Goal: Task Accomplishment & Management: Manage account settings

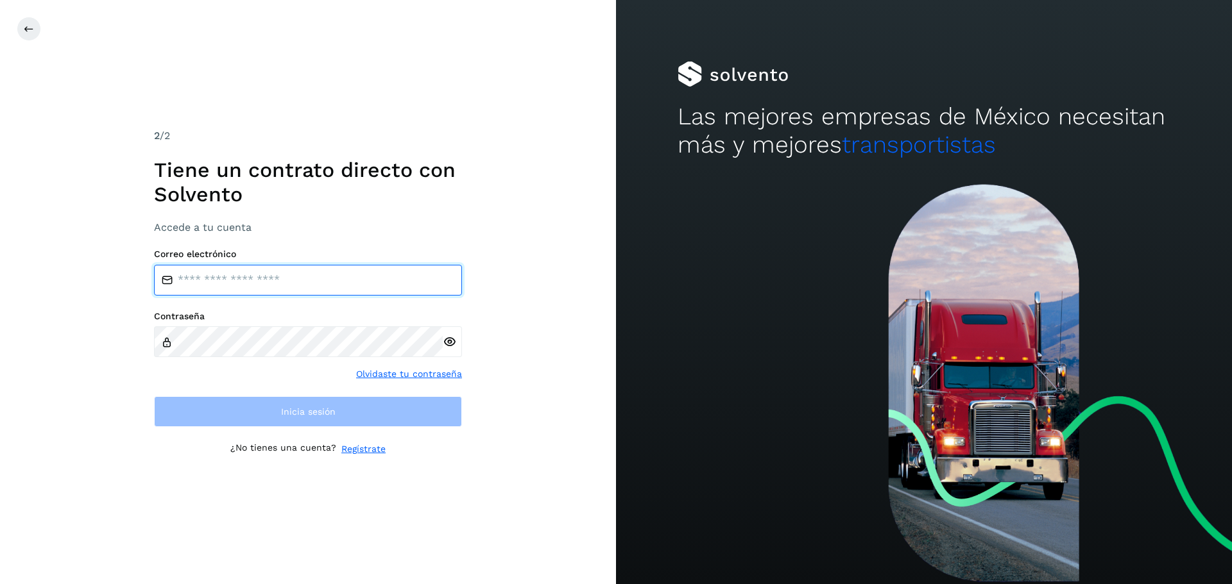
type input "**********"
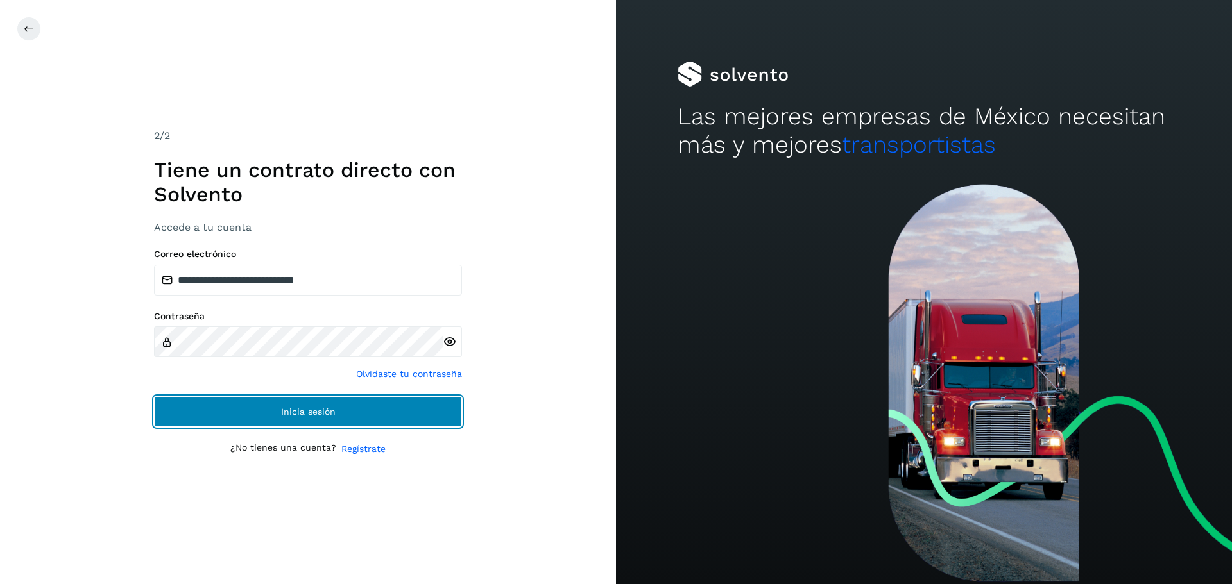
click at [392, 405] on button "Inicia sesión" at bounding box center [308, 411] width 308 height 31
click at [388, 414] on button "Inicia sesión" at bounding box center [308, 411] width 308 height 31
